Goal: Task Accomplishment & Management: Manage account settings

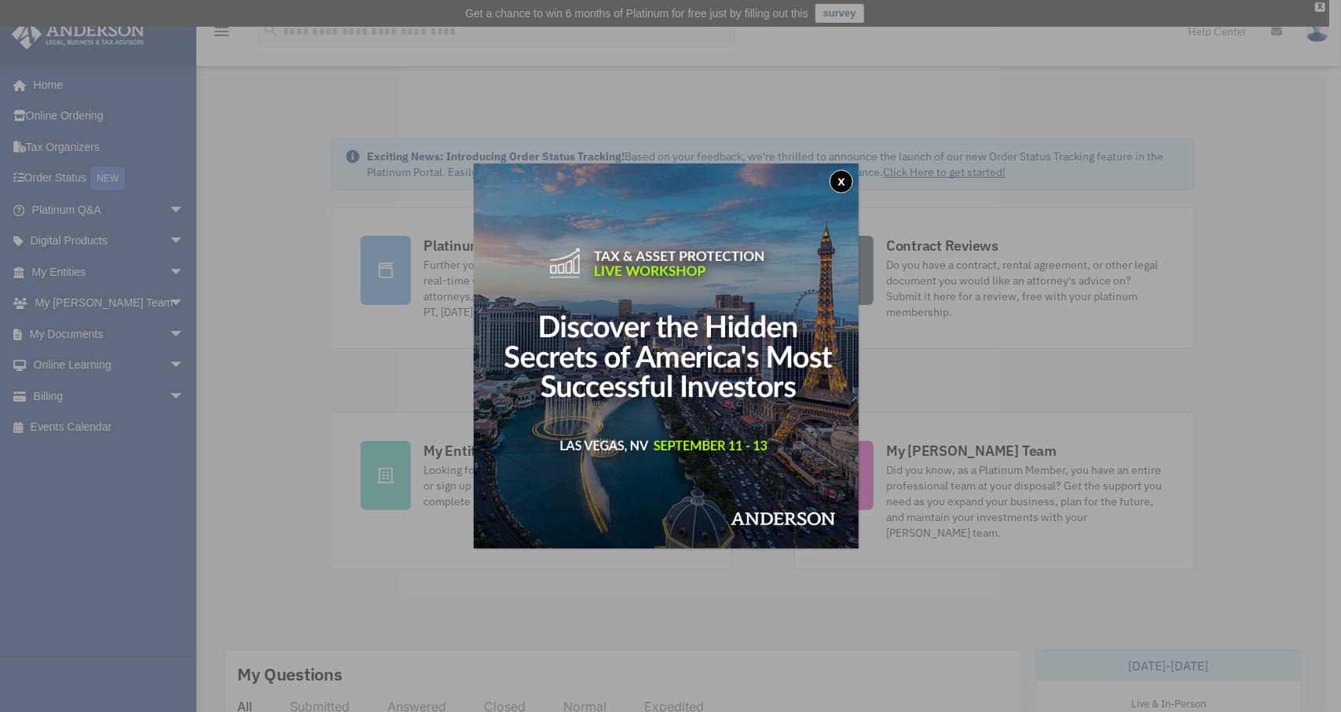
click at [850, 186] on button "x" at bounding box center [841, 182] width 24 height 24
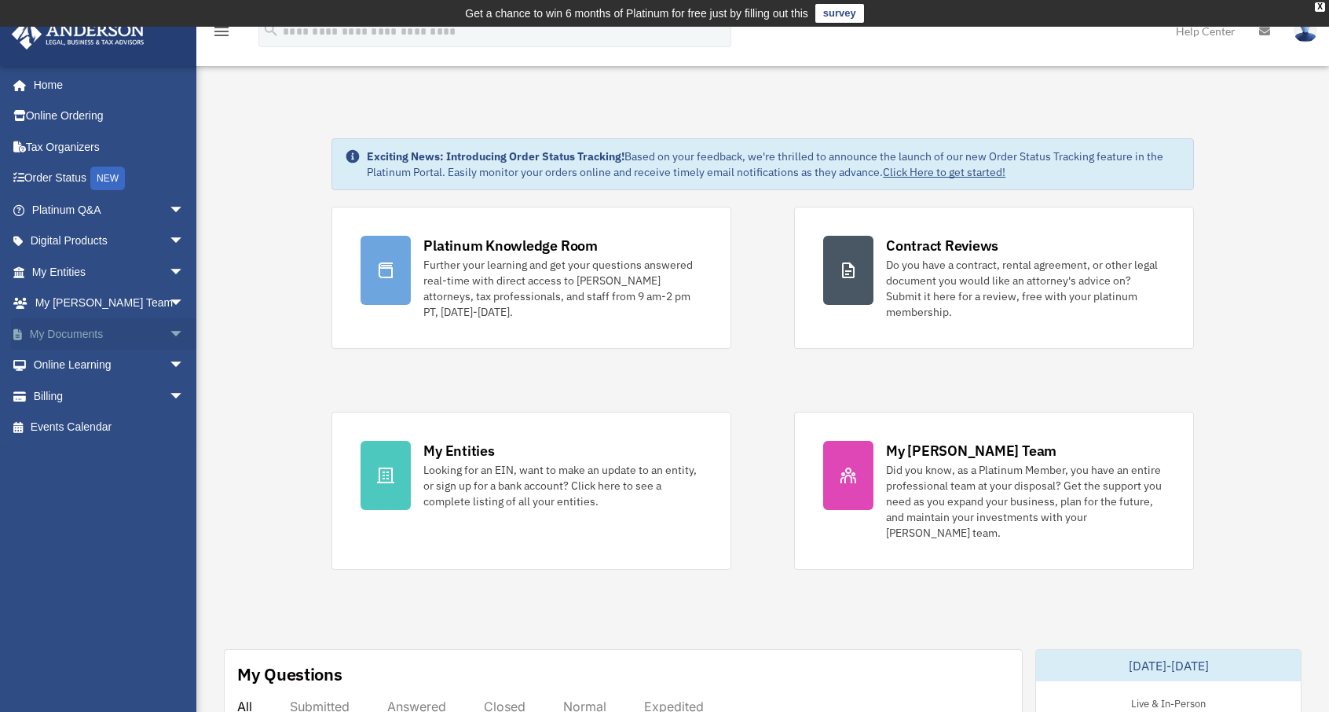
click at [72, 339] on link "My Documents arrow_drop_down" at bounding box center [109, 333] width 197 height 31
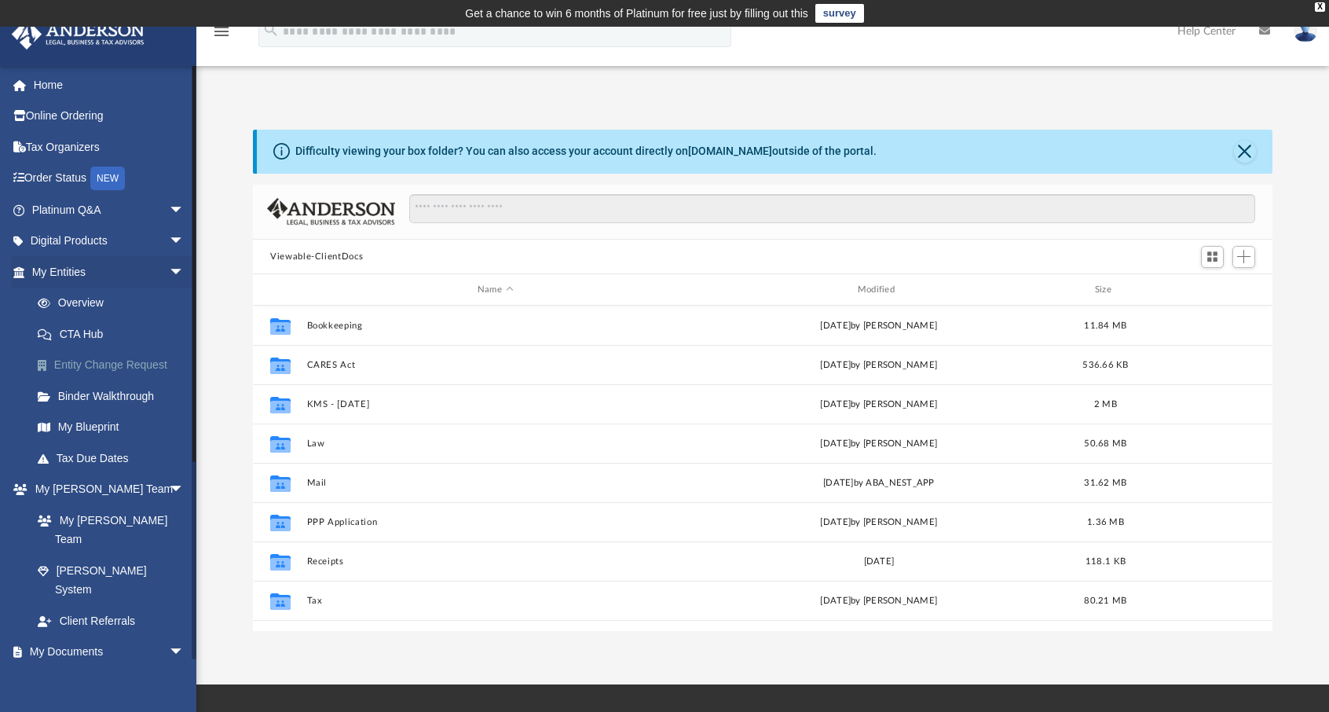
scroll to position [345, 1007]
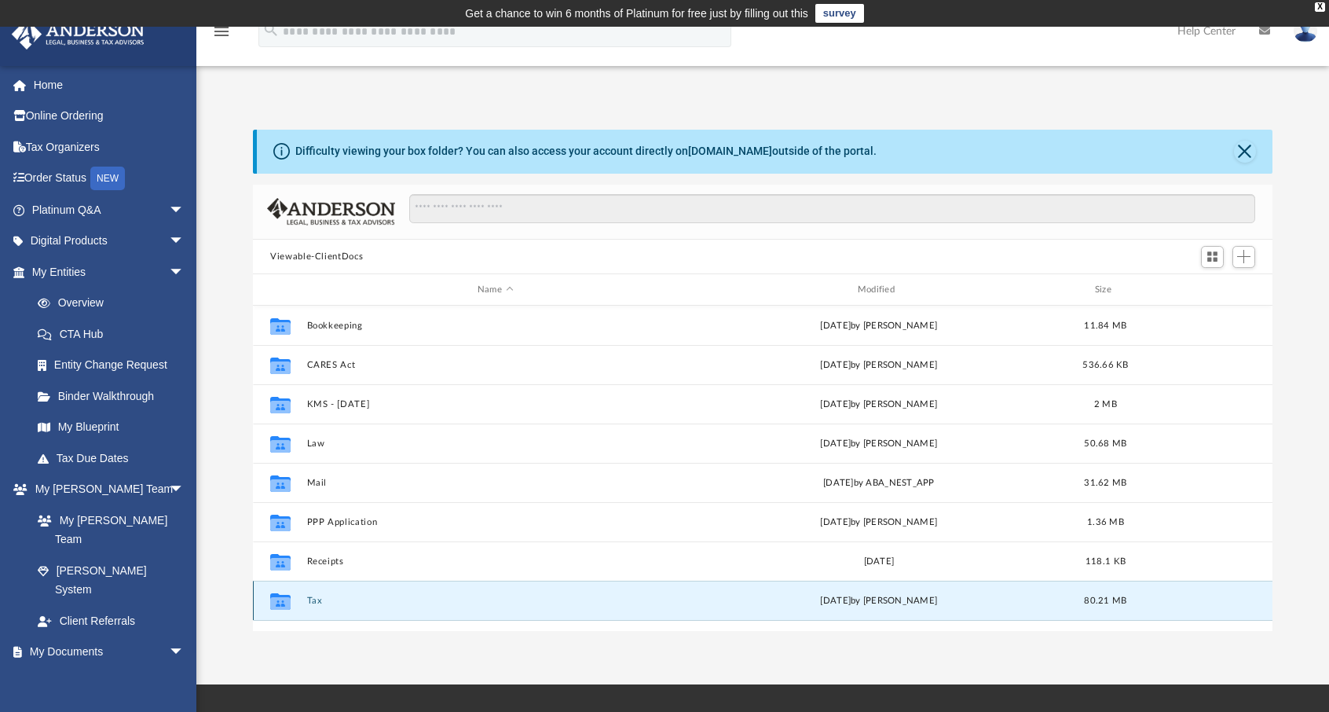
click at [323, 603] on button "Tax" at bounding box center [495, 600] width 377 height 10
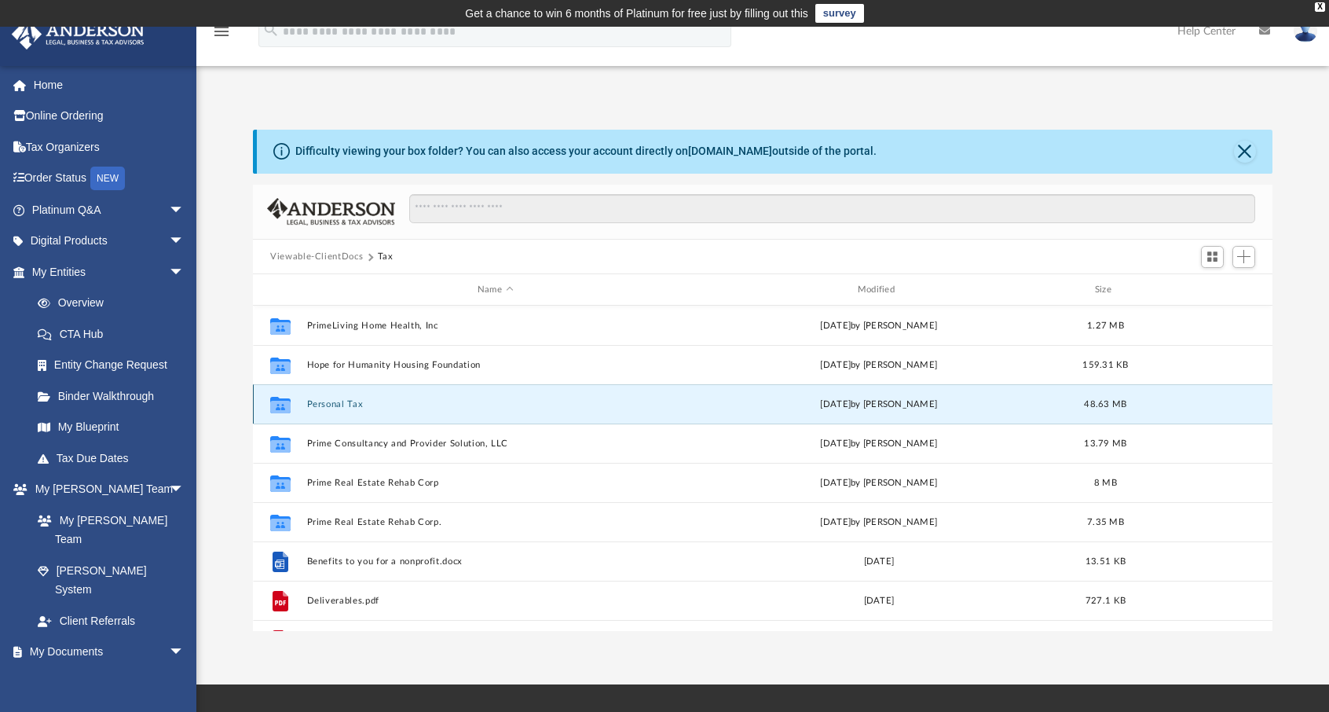
click at [334, 408] on button "Personal Tax" at bounding box center [495, 404] width 377 height 10
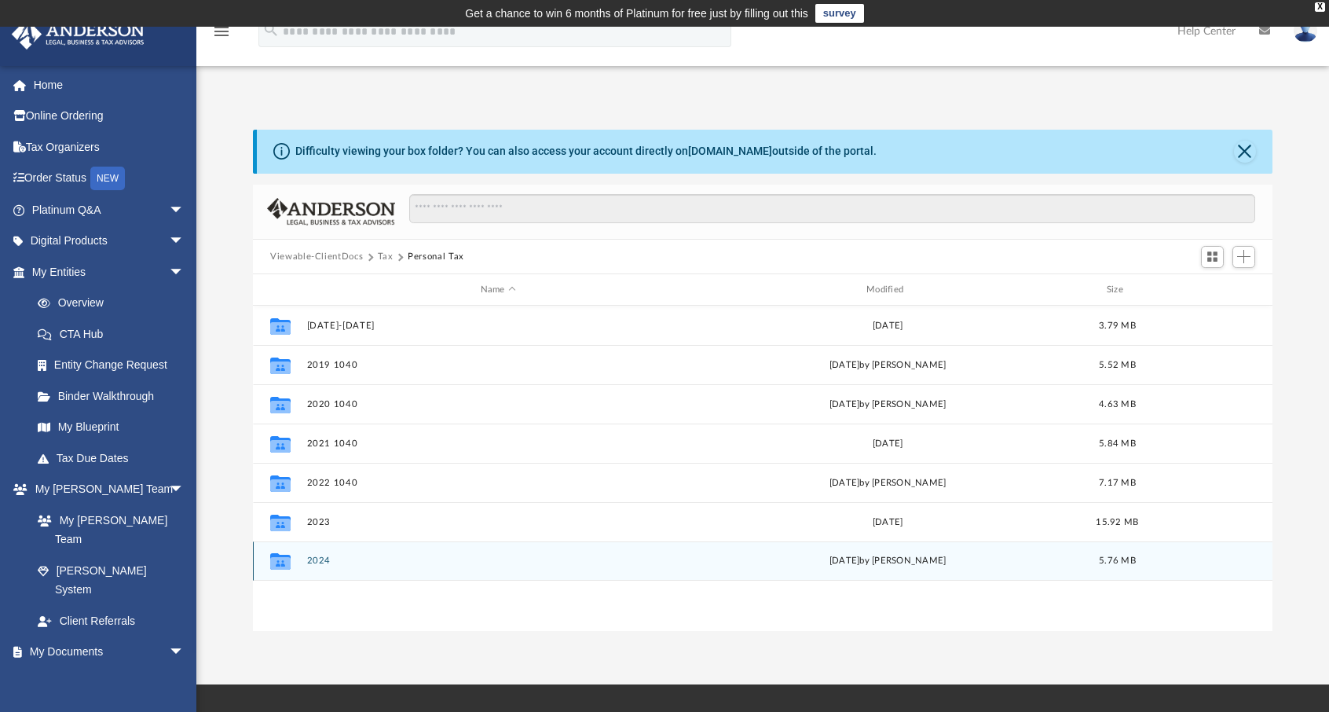
click at [331, 563] on button "2024" at bounding box center [498, 561] width 383 height 10
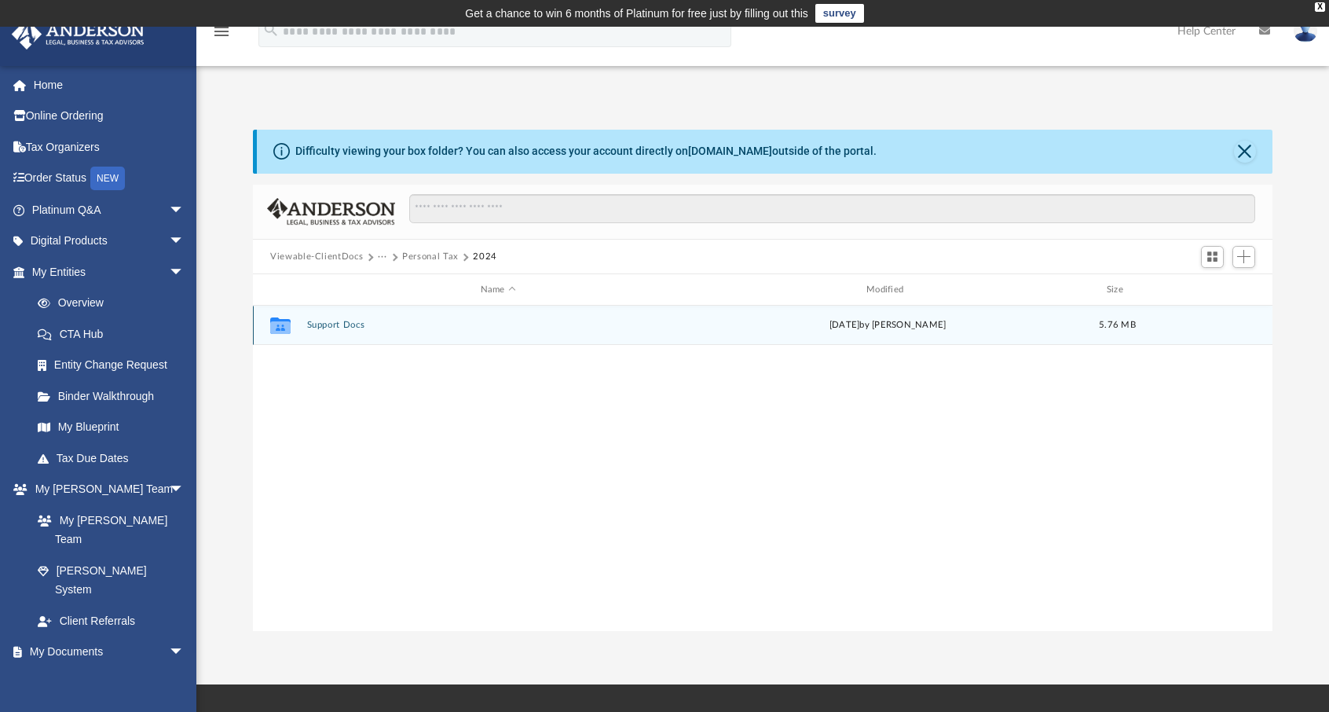
click at [333, 321] on button "Support Docs" at bounding box center [498, 325] width 383 height 10
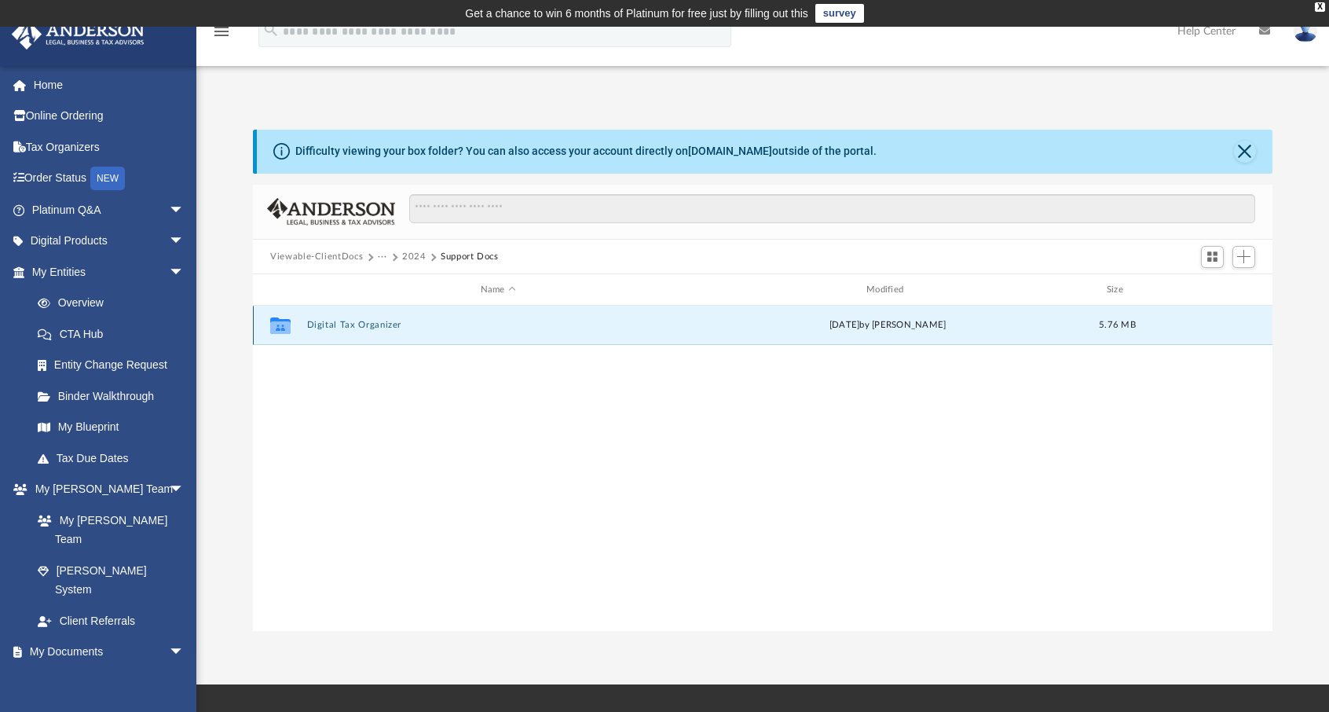
click at [368, 323] on button "Digital Tax Organizer" at bounding box center [498, 325] width 383 height 10
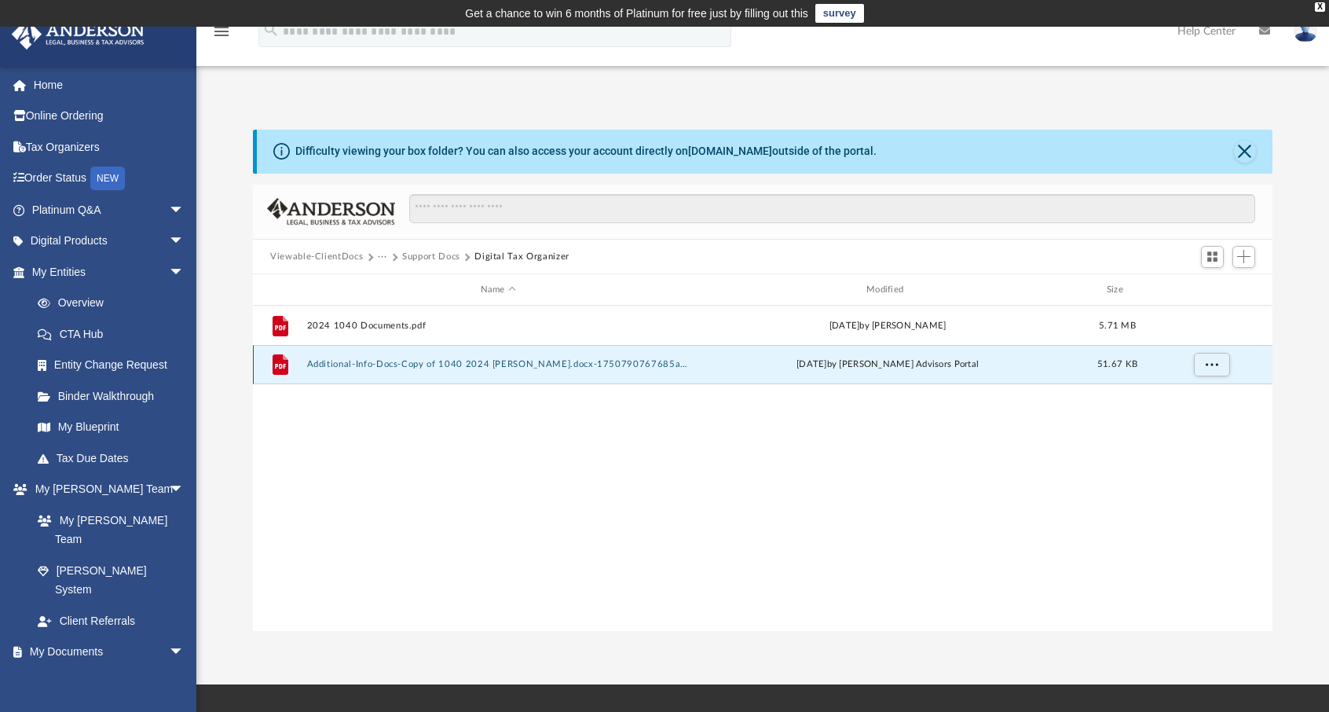
click at [486, 368] on button "Additional-Info-Docs-Copy of 1040 2024 [PERSON_NAME].docx-1750790767685af26f768…" at bounding box center [498, 365] width 383 height 10
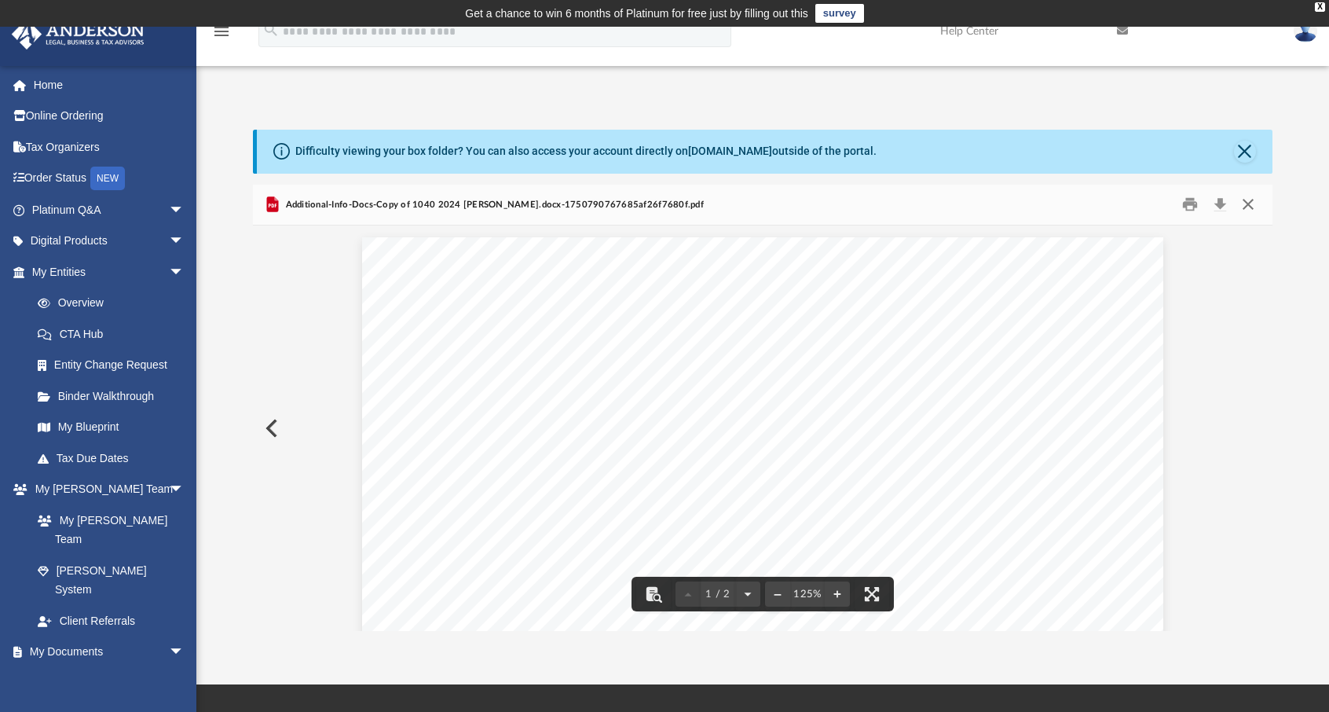
click at [1249, 205] on button "Close" at bounding box center [1248, 204] width 28 height 24
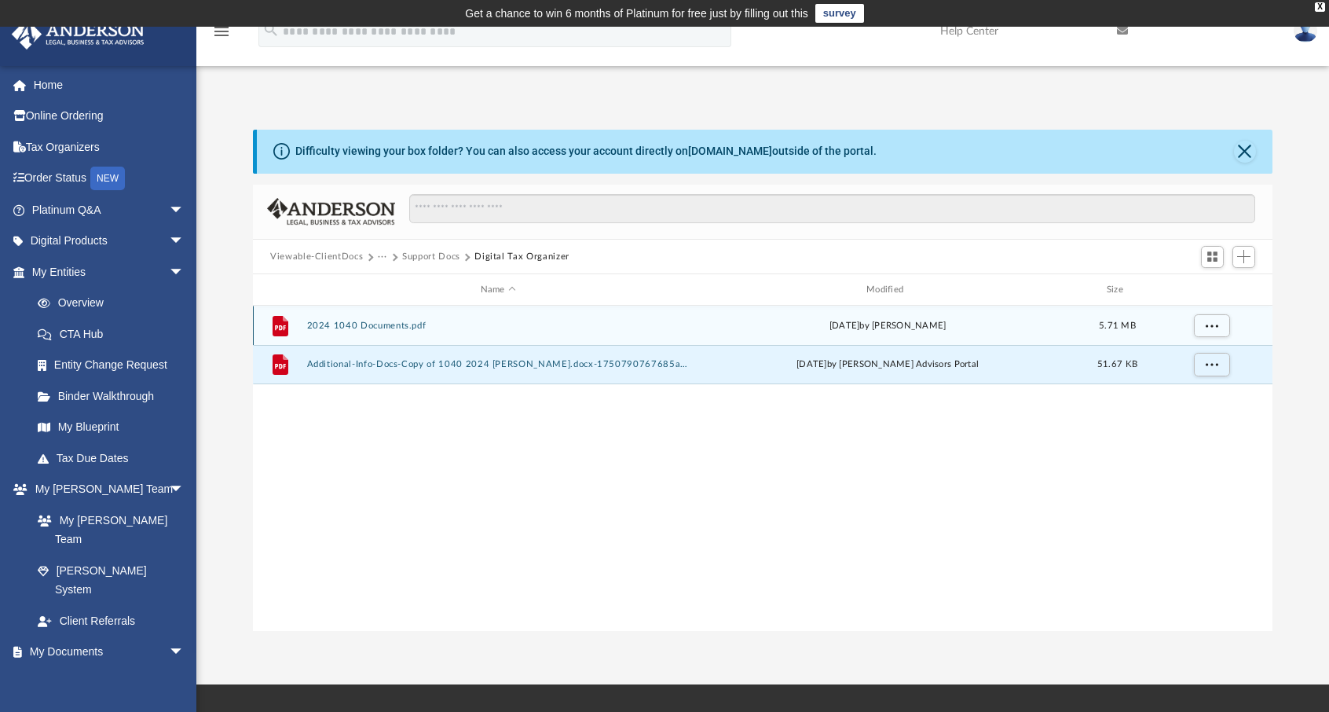
click at [366, 321] on button "2024 1040 Documents.pdf" at bounding box center [498, 325] width 383 height 10
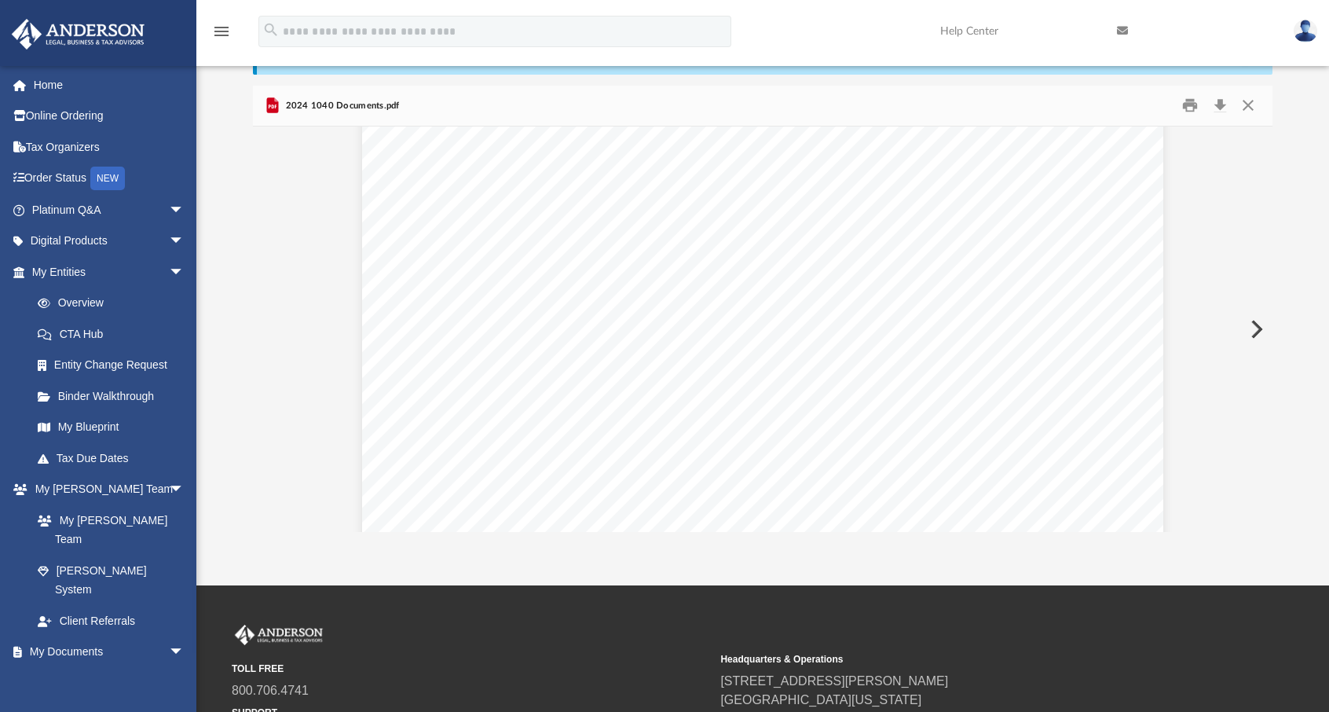
scroll to position [0, 0]
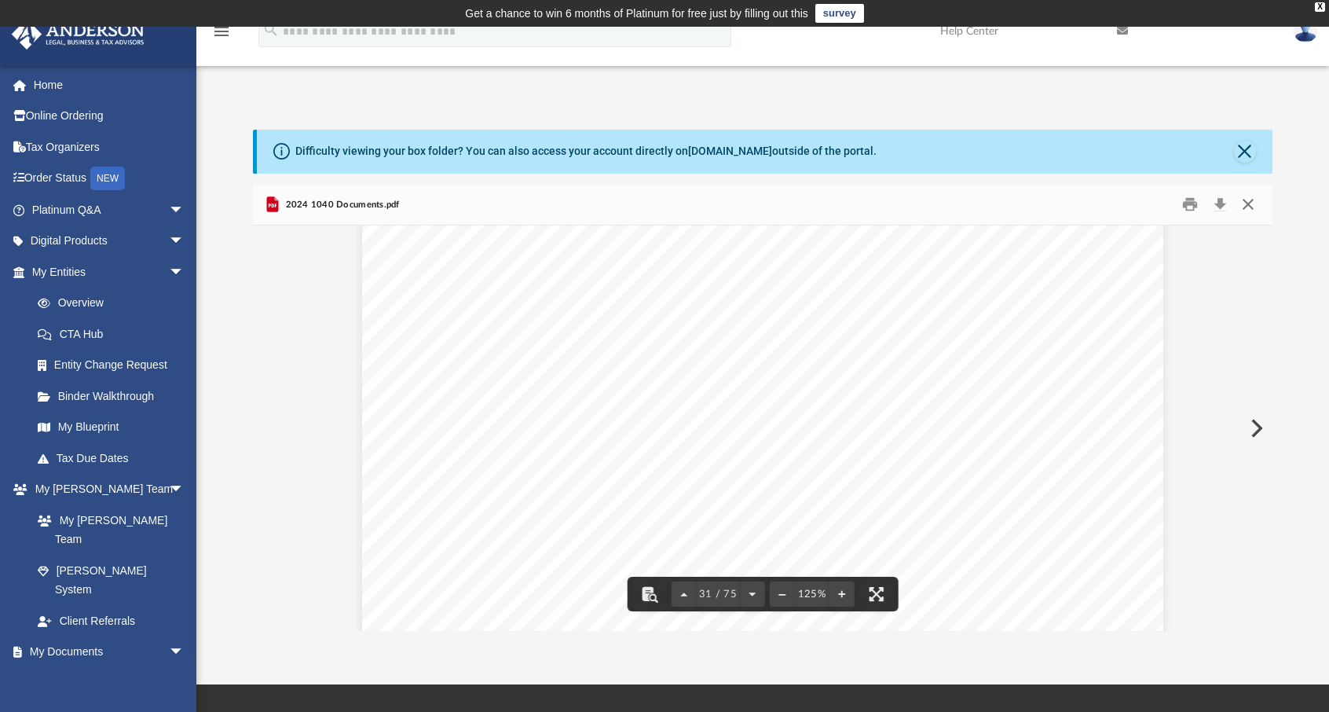
click at [1246, 205] on button "Close" at bounding box center [1248, 204] width 28 height 24
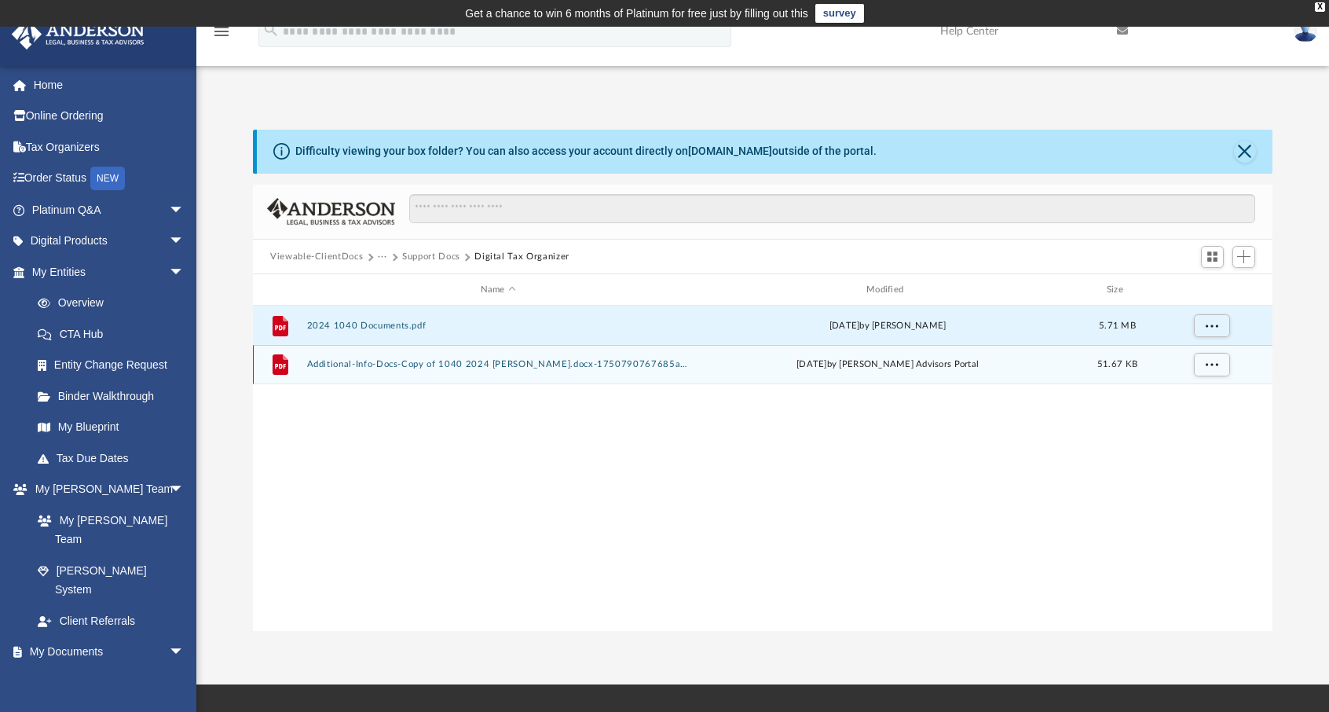
click at [500, 365] on button "Additional-Info-Docs-Copy of 1040 2024 [PERSON_NAME].docx-1750790767685af26f768…" at bounding box center [498, 365] width 383 height 10
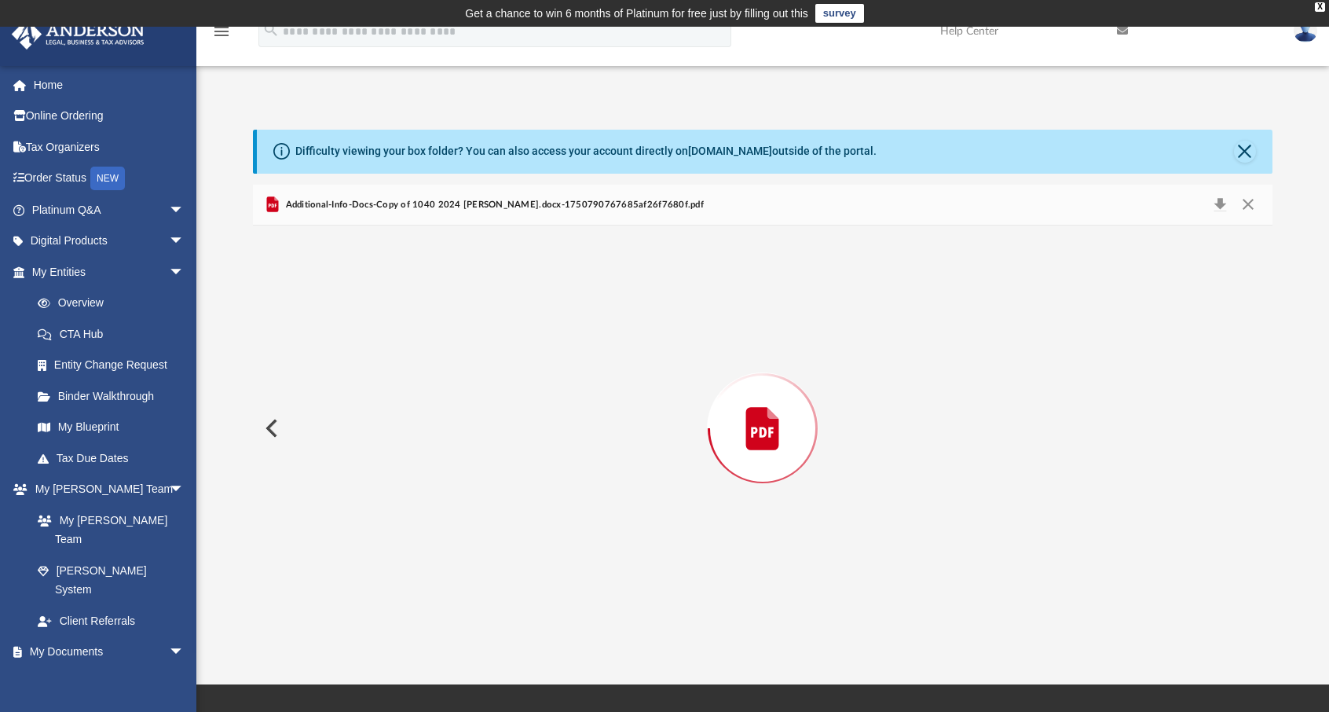
click at [500, 365] on div "Preview" at bounding box center [762, 427] width 1019 height 405
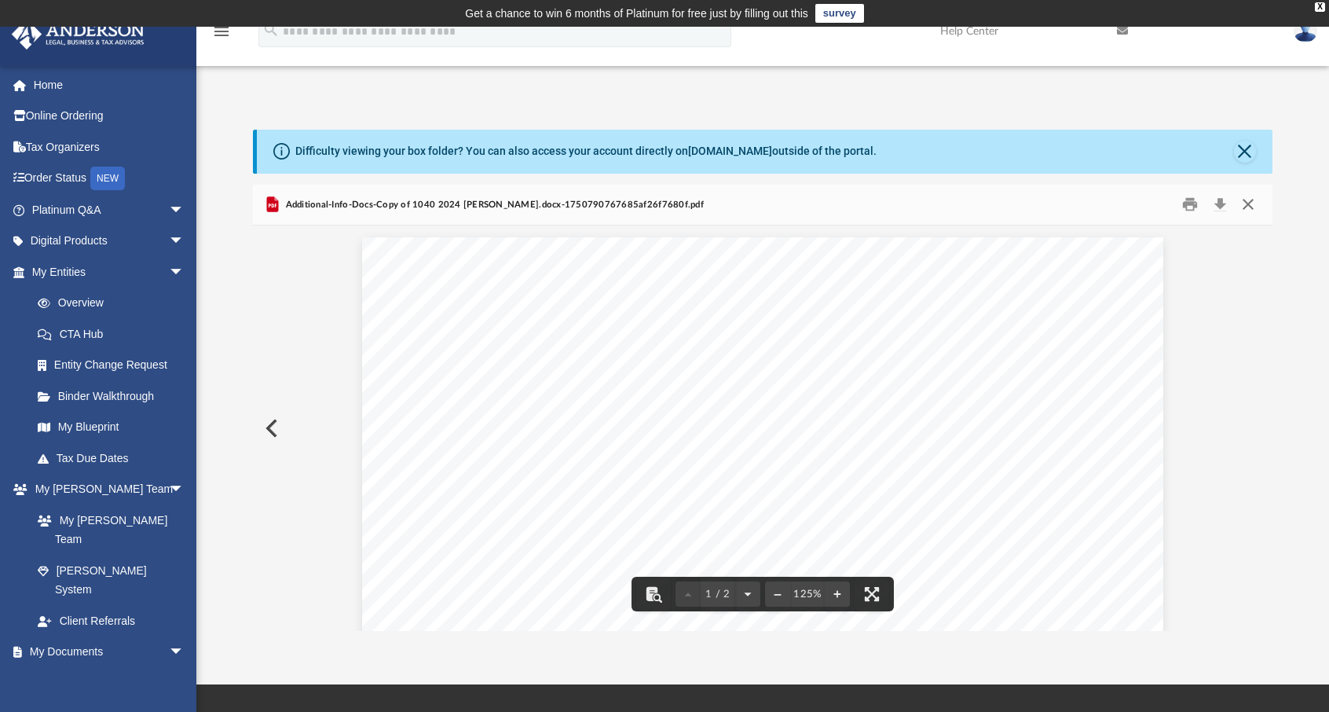
click at [1252, 208] on button "Close" at bounding box center [1248, 204] width 28 height 24
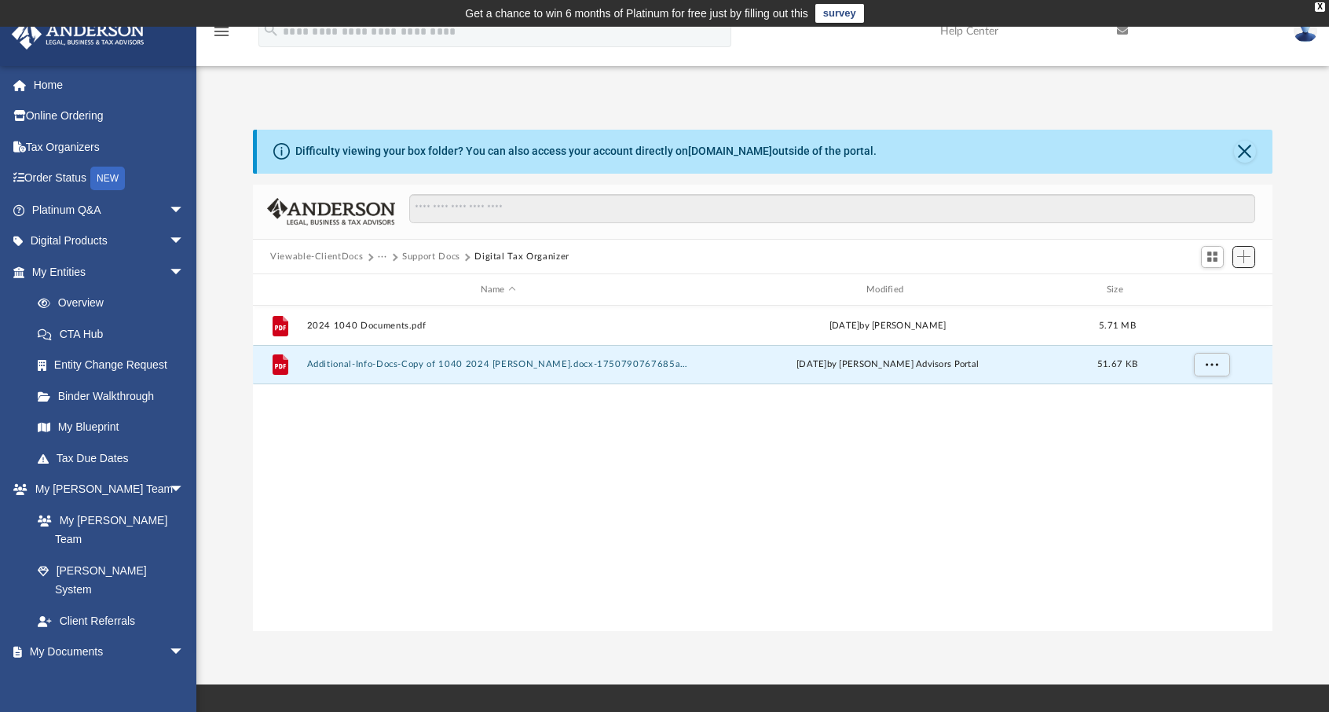
click at [1244, 259] on span "Add" at bounding box center [1243, 256] width 13 height 13
click at [1214, 287] on li "Upload" at bounding box center [1221, 288] width 50 height 16
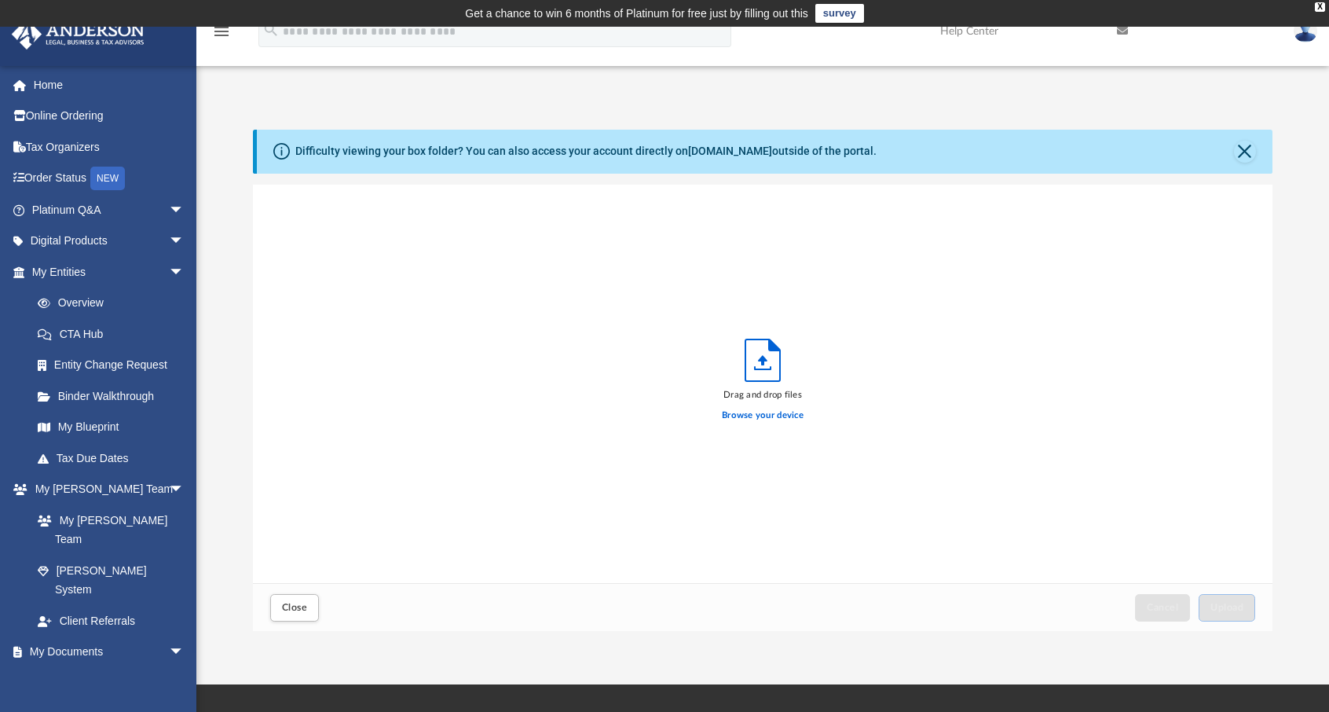
scroll to position [386, 1007]
click at [754, 415] on label "Browse your device" at bounding box center [763, 415] width 82 height 14
click at [0, 0] on input "Browse your device" at bounding box center [0, 0] width 0 height 0
click at [1220, 601] on button "Upload" at bounding box center [1227, 607] width 57 height 27
click at [302, 612] on button "Close" at bounding box center [294, 607] width 49 height 27
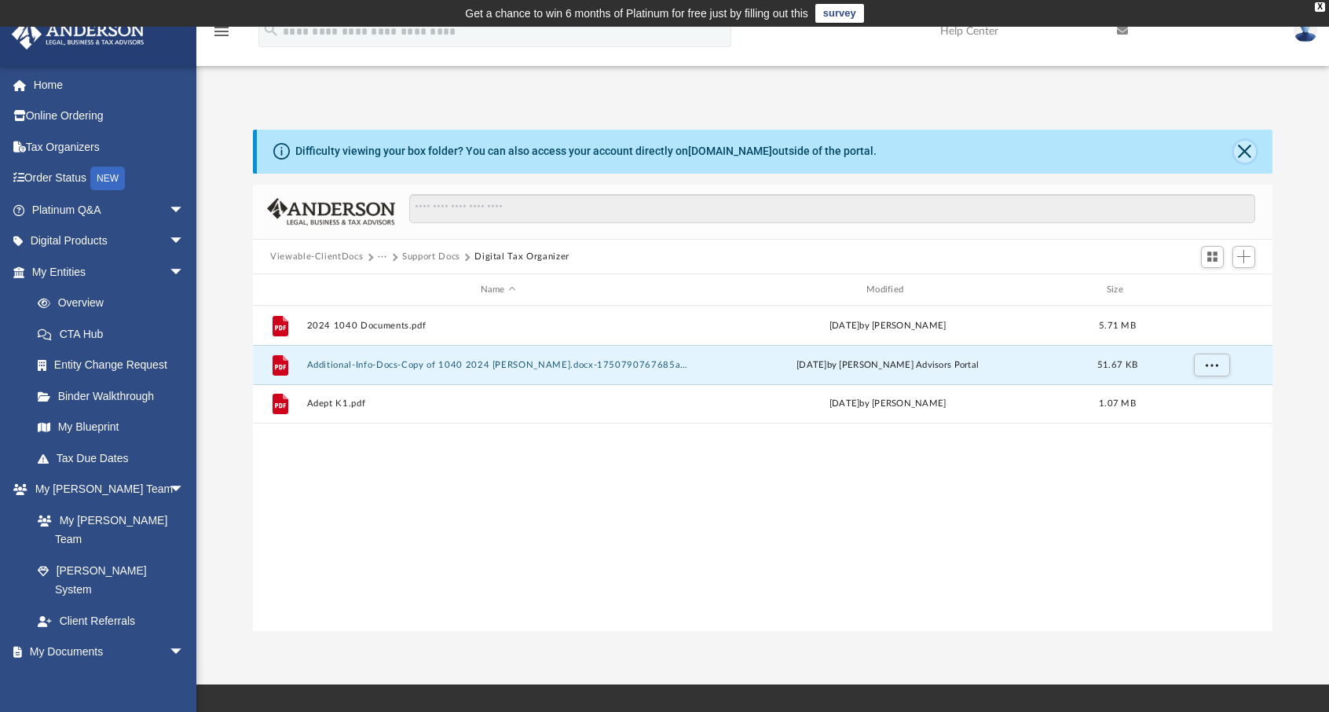
click at [1248, 156] on button "Close" at bounding box center [1245, 152] width 22 height 22
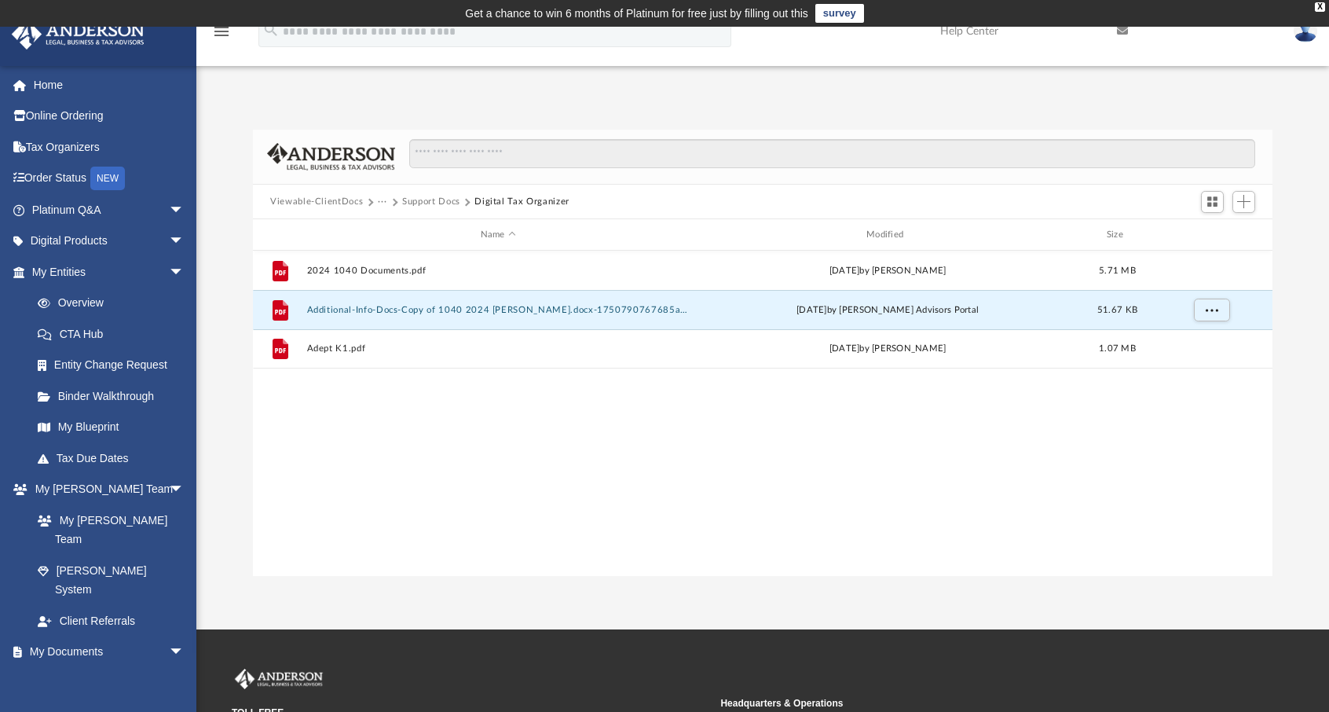
click at [1307, 40] on img at bounding box center [1306, 31] width 24 height 23
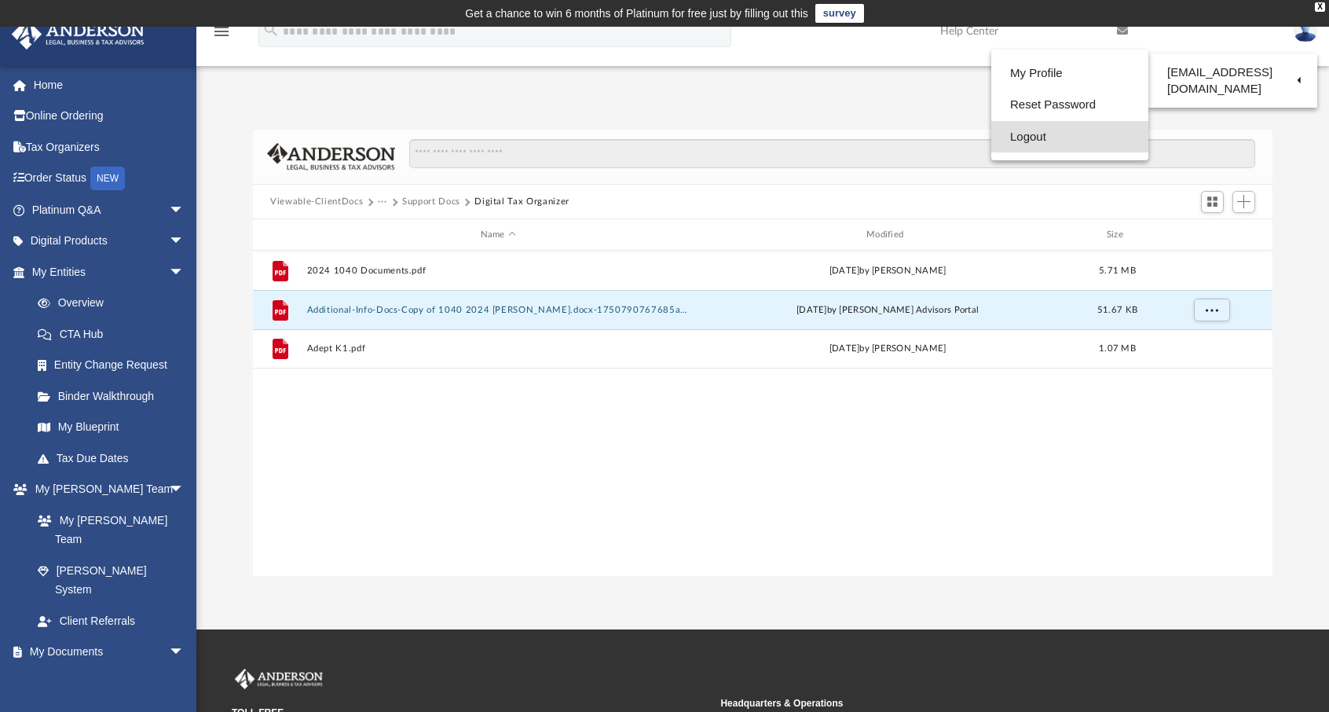
click at [1022, 138] on link "Logout" at bounding box center [1069, 137] width 157 height 32
